Goal: Information Seeking & Learning: Find specific fact

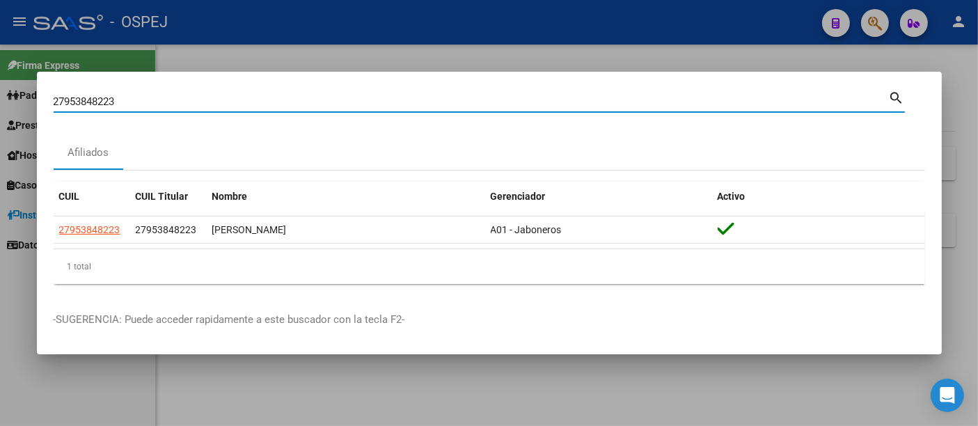
click at [310, 100] on input "27953848223" at bounding box center [471, 101] width 835 height 13
type input "2"
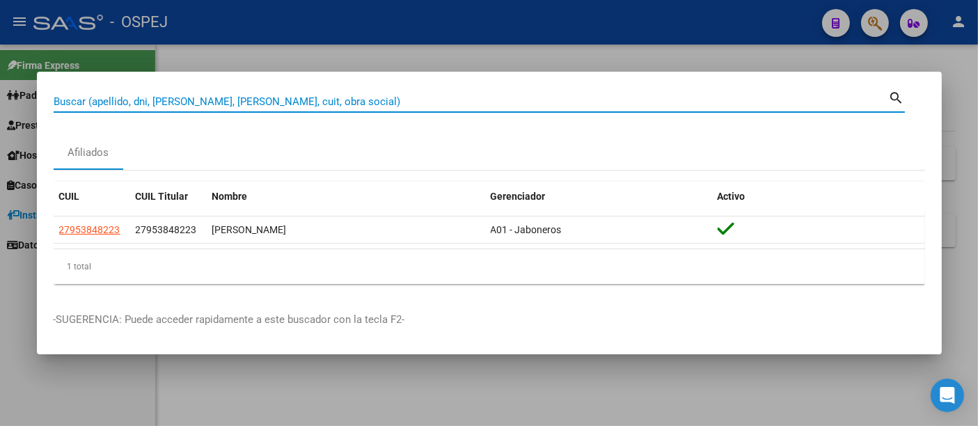
paste input "20-36295192-6"
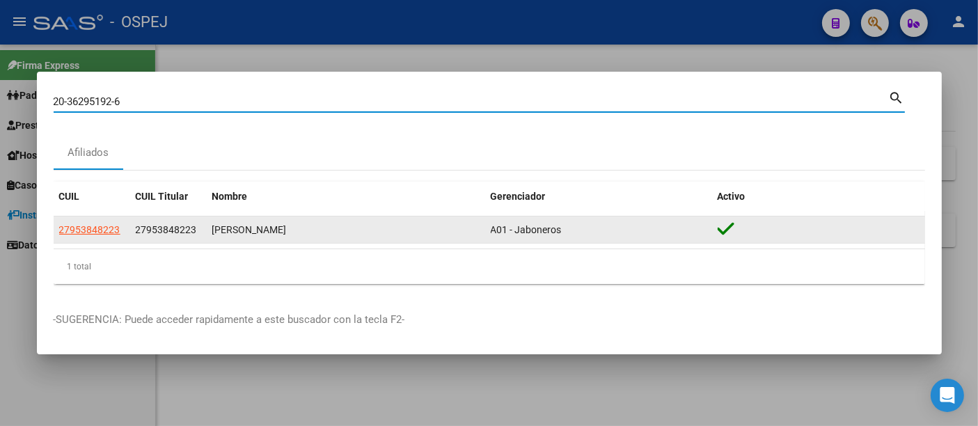
type input "20362951926"
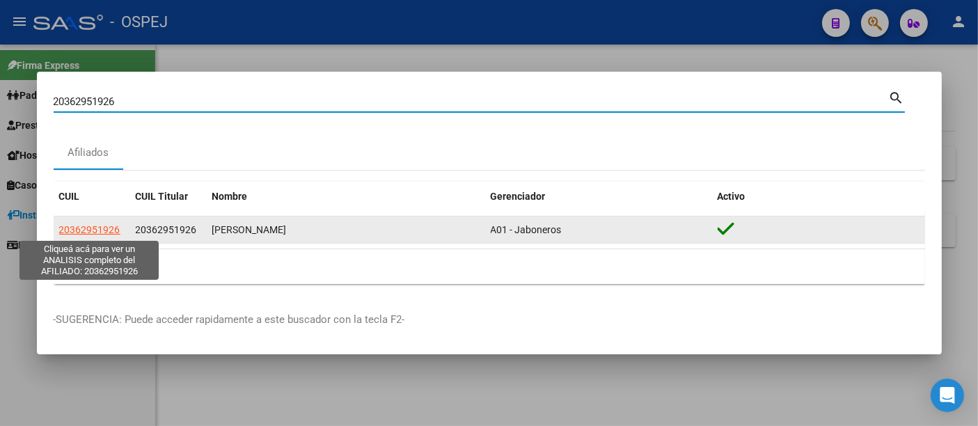
click at [77, 230] on span "20362951926" at bounding box center [89, 229] width 61 height 11
type textarea "20362951926"
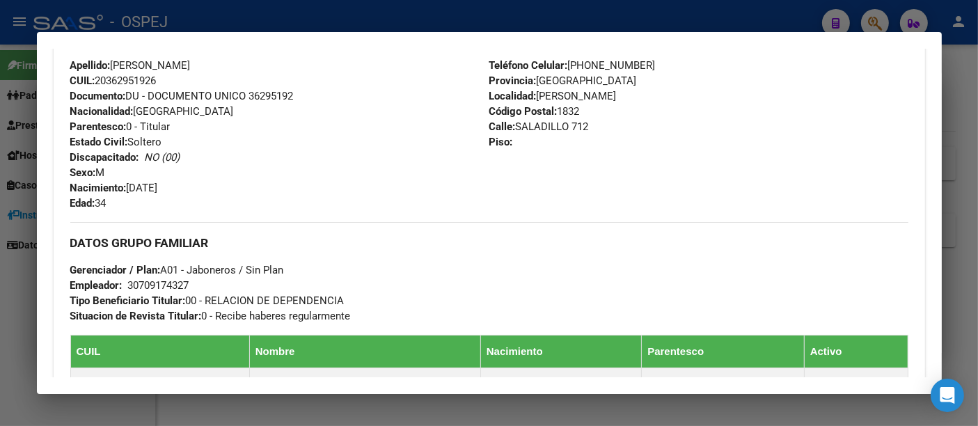
scroll to position [516, 0]
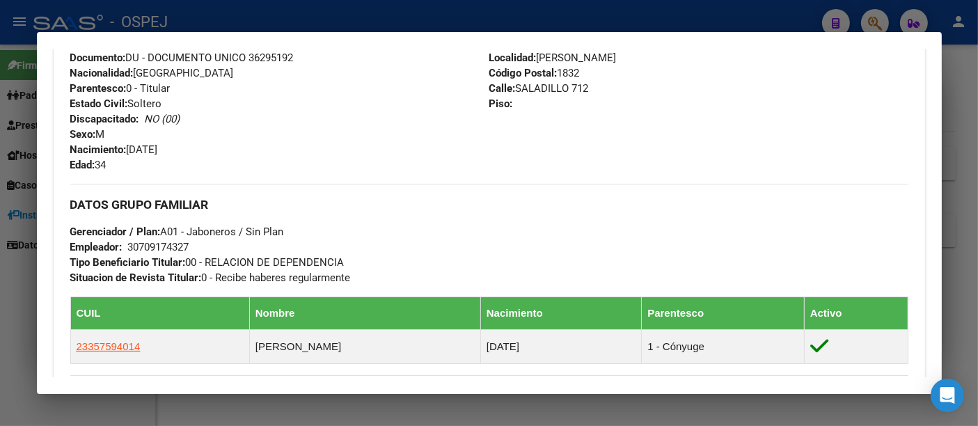
click at [160, 244] on div "30709174327" at bounding box center [158, 246] width 61 height 15
click at [423, 16] on div at bounding box center [489, 213] width 978 height 426
